Goal: Task Accomplishment & Management: Complete application form

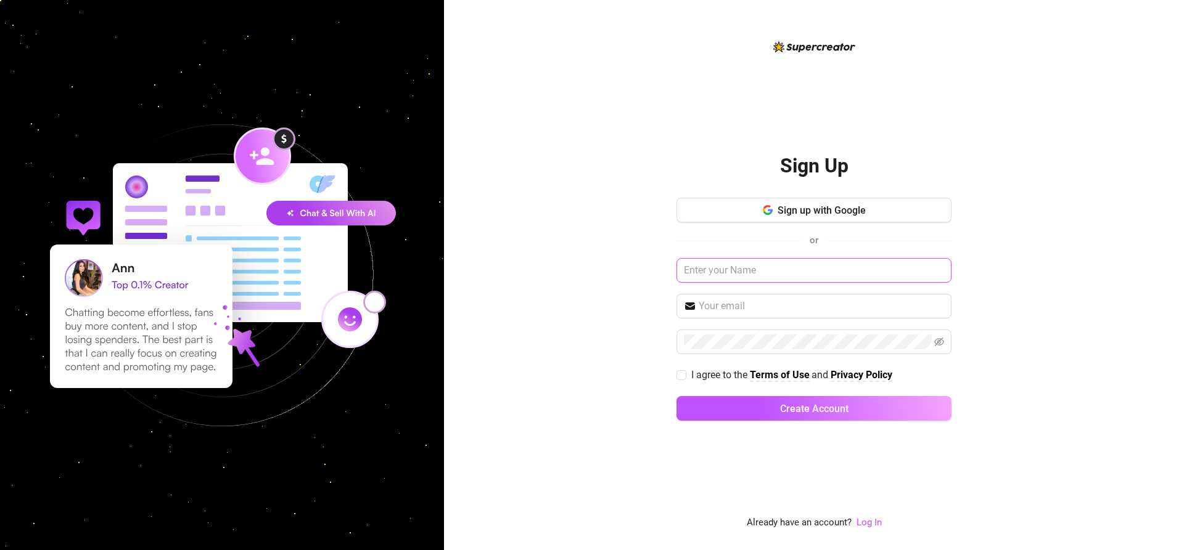
click at [792, 282] on input "text" at bounding box center [813, 270] width 275 height 25
type input "[PERSON_NAME]"
click at [790, 305] on input "text" at bounding box center [820, 306] width 245 height 15
type input "[EMAIL_ADDRESS][DOMAIN_NAME]"
click at [555, 309] on div "Sign Up Sign up with Google or mo rashid [EMAIL_ADDRESS][DOMAIN_NAME] I agree t…" at bounding box center [814, 275] width 740 height 550
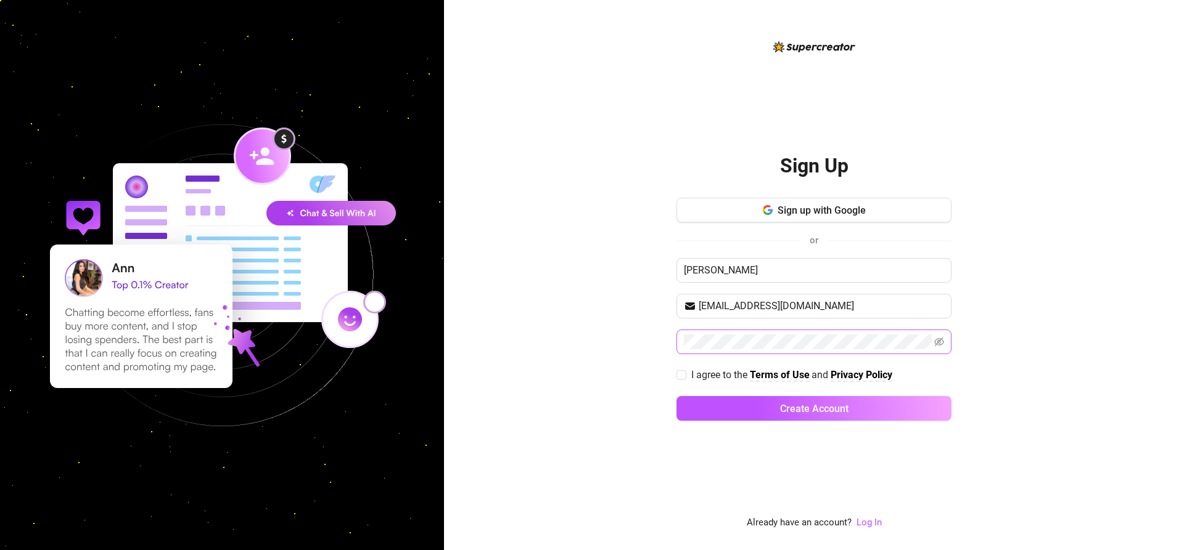
click at [812, 330] on span at bounding box center [813, 342] width 275 height 25
click at [938, 338] on icon "eye-invisible" at bounding box center [939, 342] width 10 height 10
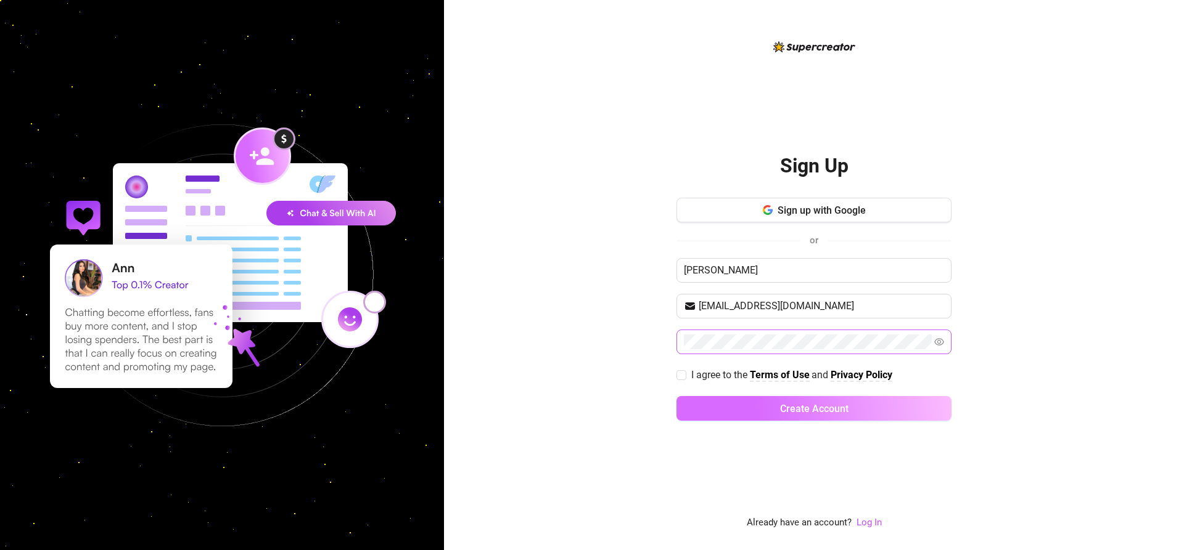
click at [801, 419] on button "Create Account" at bounding box center [813, 408] width 275 height 25
click at [689, 373] on span "I agree to the Terms of Use and Privacy Policy" at bounding box center [791, 373] width 211 height 15
click at [685, 373] on input "I agree to the Terms of Use and Privacy Policy" at bounding box center [680, 373] width 9 height 9
checkbox input "true"
click at [756, 413] on button "Create Account" at bounding box center [813, 408] width 275 height 25
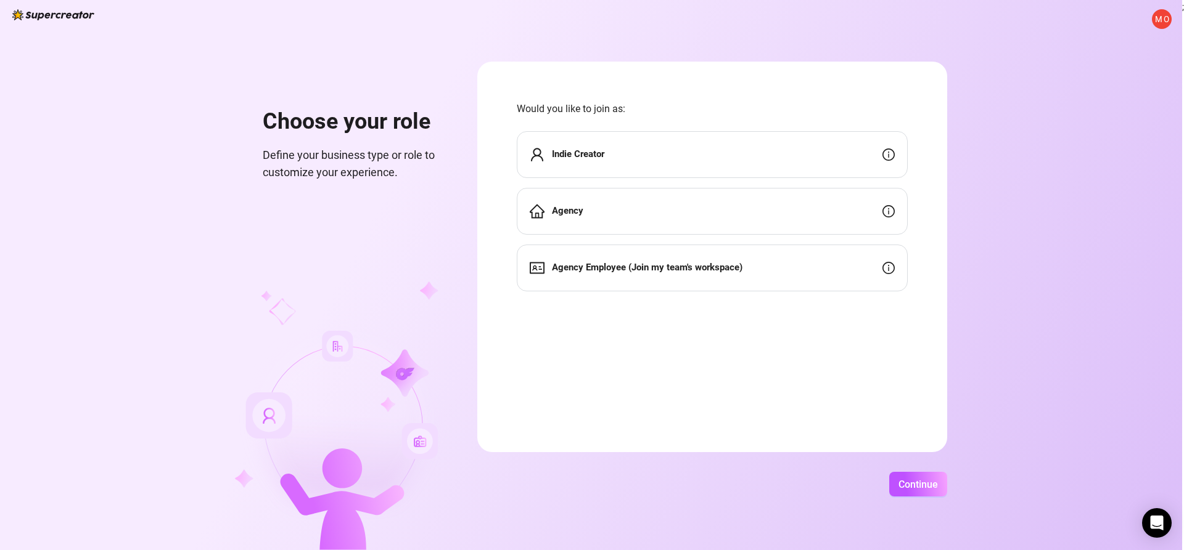
click at [619, 148] on div "Indie Creator" at bounding box center [712, 154] width 391 height 47
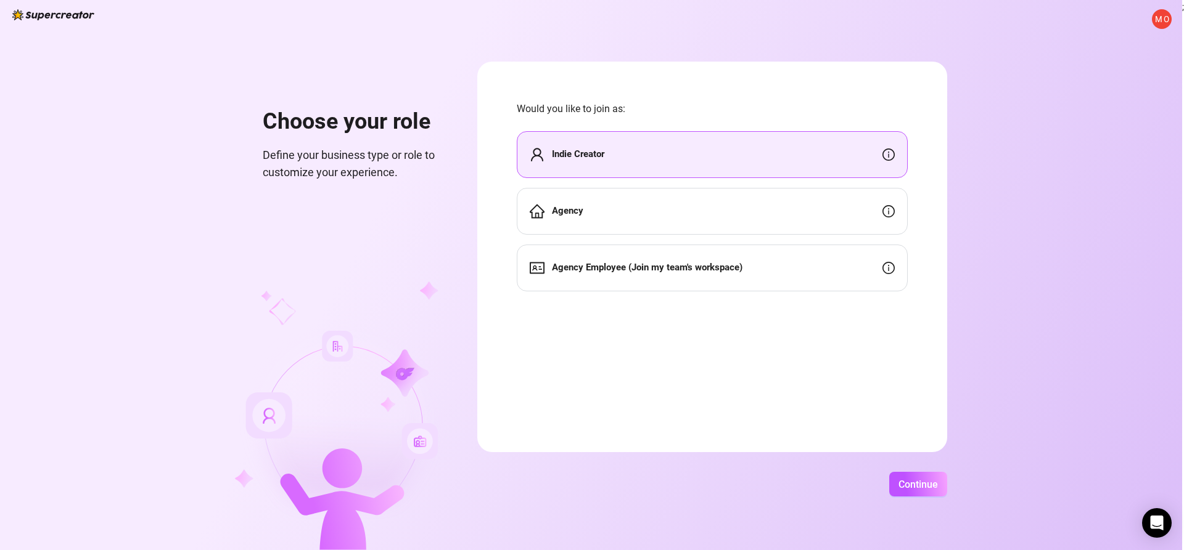
click at [644, 211] on div "Agency" at bounding box center [712, 211] width 391 height 47
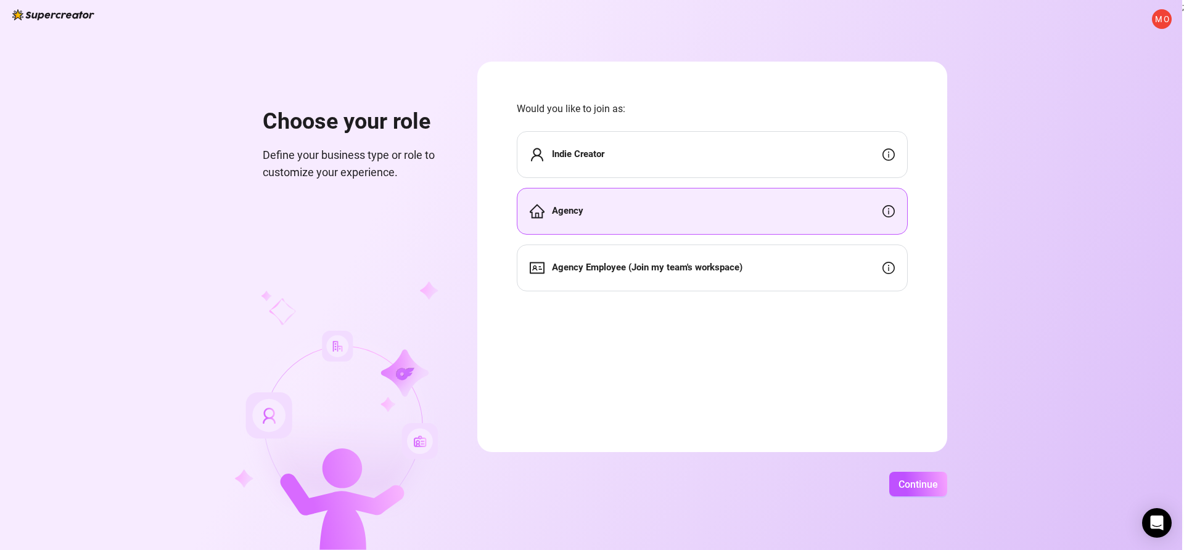
click at [647, 161] on div "Indie Creator" at bounding box center [712, 154] width 391 height 47
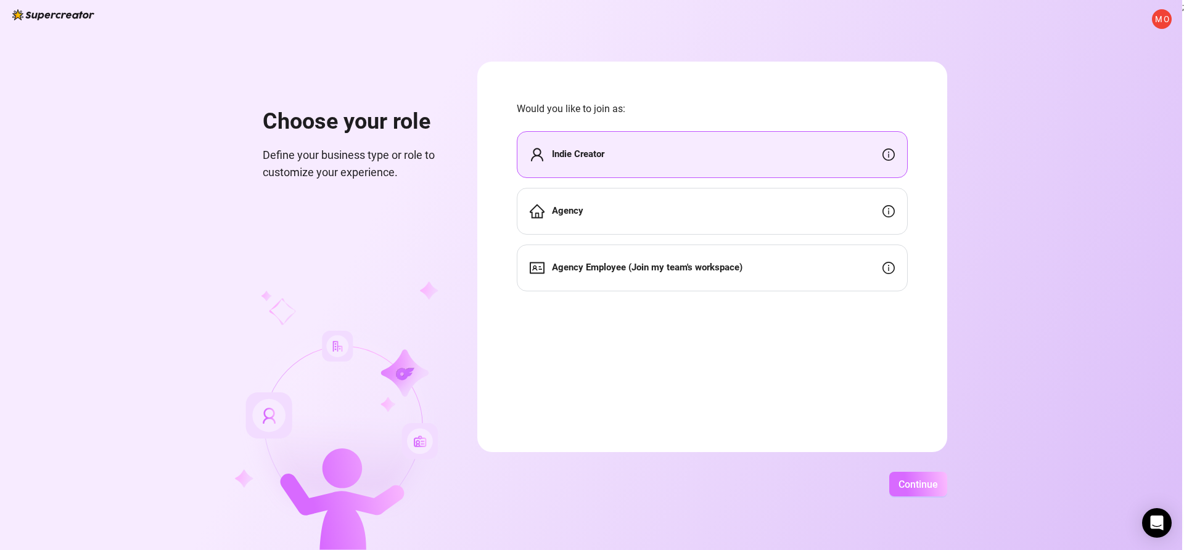
click at [910, 476] on button "Continue" at bounding box center [918, 484] width 58 height 25
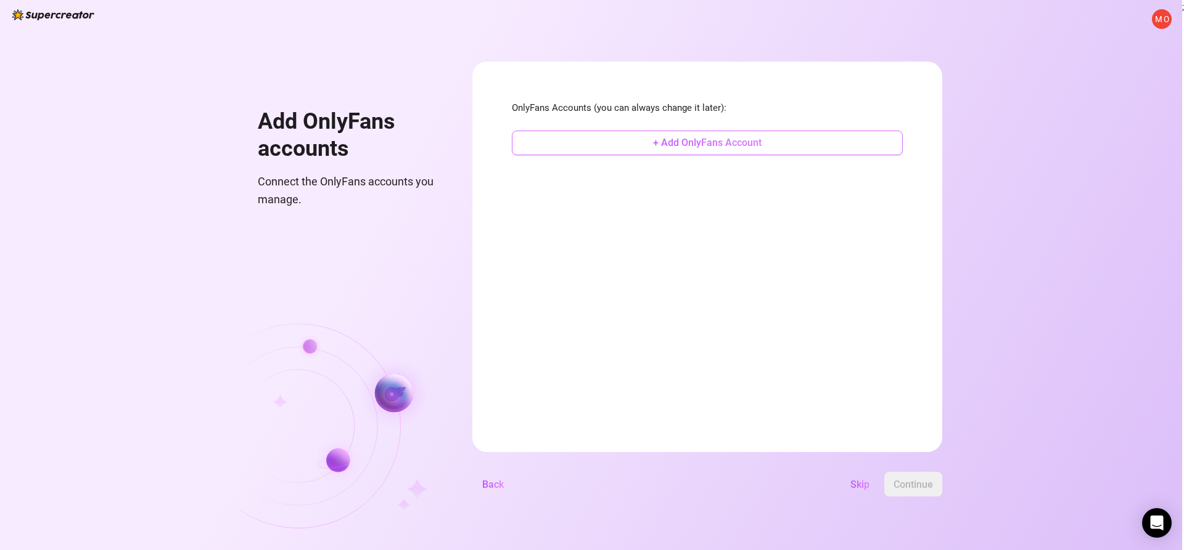
click at [722, 145] on span "+ Add OnlyFans Account" at bounding box center [707, 143] width 108 height 12
